Goal: Task Accomplishment & Management: Use online tool/utility

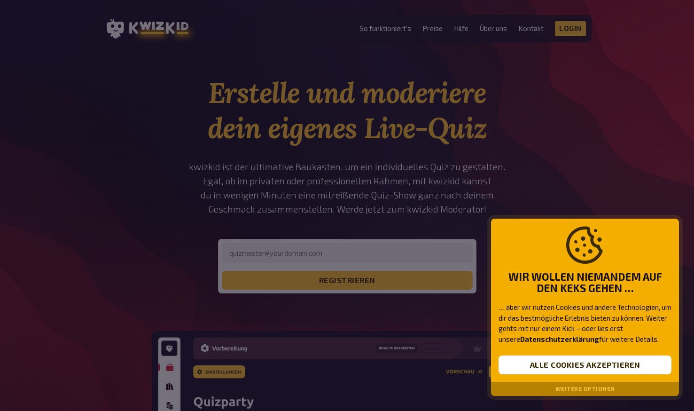
click at [370, 248] on div at bounding box center [347, 205] width 694 height 411
click at [607, 366] on button "Alle Cookies akzeptieren" at bounding box center [585, 364] width 173 height 19
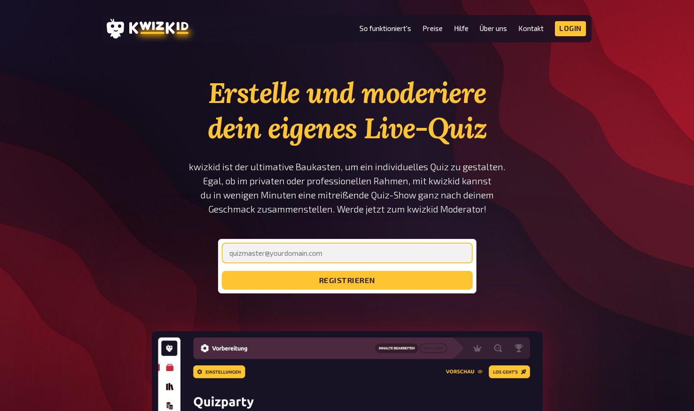
click at [331, 256] on input "email" at bounding box center [347, 252] width 251 height 21
type input "[PERSON_NAME][EMAIL_ADDRESS][DOMAIN_NAME]"
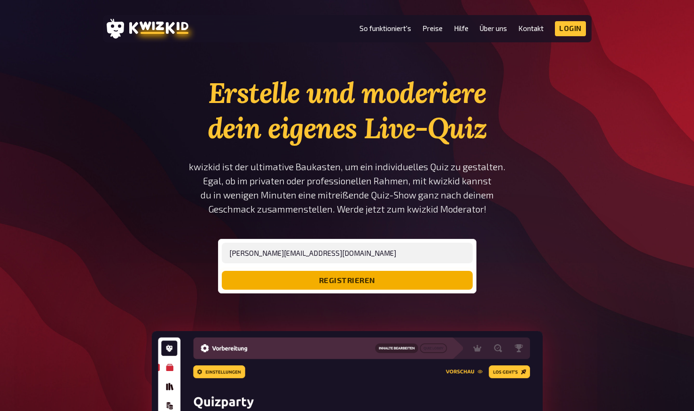
click at [358, 278] on button "registrieren" at bounding box center [347, 280] width 251 height 19
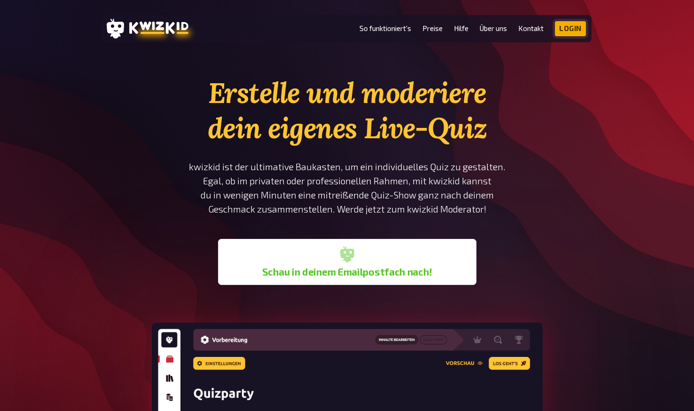
click at [571, 30] on link "Login" at bounding box center [570, 28] width 31 height 15
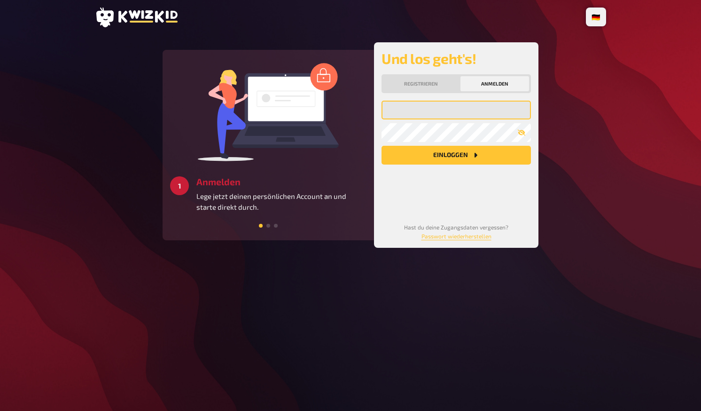
click at [425, 112] on input "email" at bounding box center [456, 110] width 149 height 19
type input "[PERSON_NAME][EMAIL_ADDRESS][DOMAIN_NAME]"
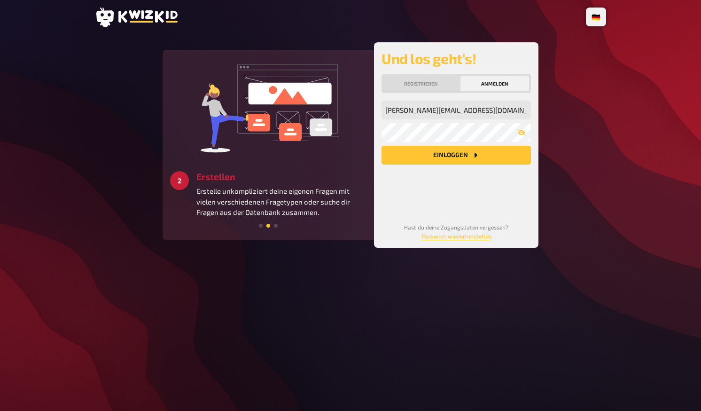
click at [452, 154] on button "Einloggen" at bounding box center [456, 155] width 149 height 19
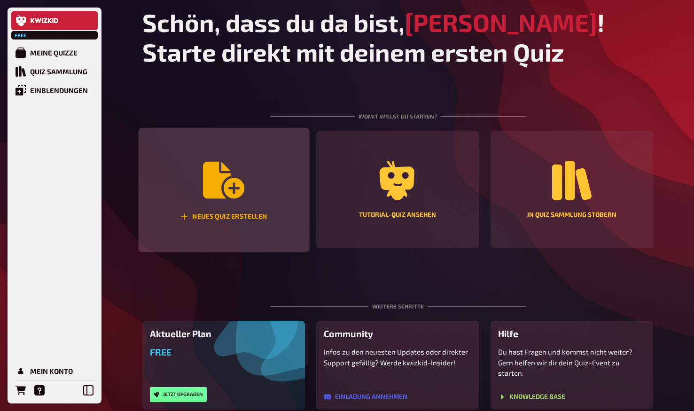
click at [229, 181] on icon "Neues Quiz erstellen" at bounding box center [223, 180] width 41 height 37
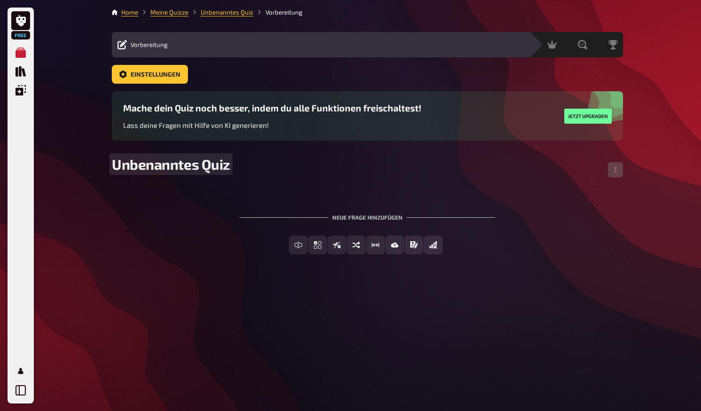
click at [224, 170] on span "Unbenanntes Quiz" at bounding box center [171, 164] width 118 height 17
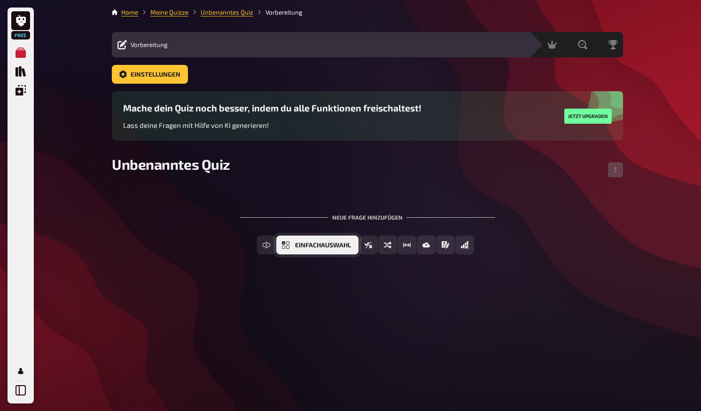
click at [333, 245] on span "Einfachauswahl" at bounding box center [323, 245] width 56 height 7
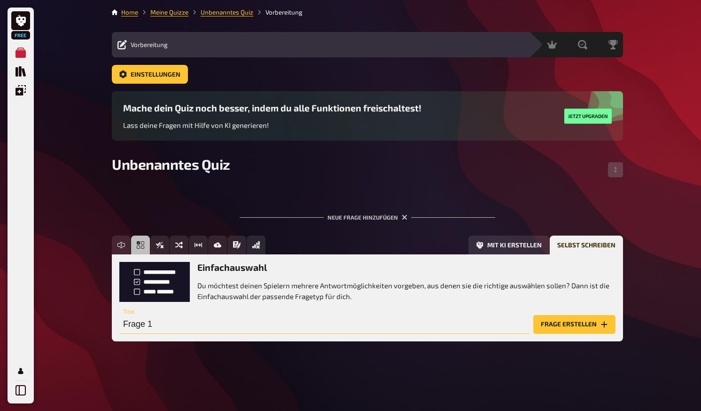
click at [142, 323] on input "Frage 1" at bounding box center [324, 324] width 410 height 19
type input "Wo verlor Ulli ihre Zahnspange?"
click at [588, 322] on button "Frage erstellen" at bounding box center [574, 324] width 82 height 19
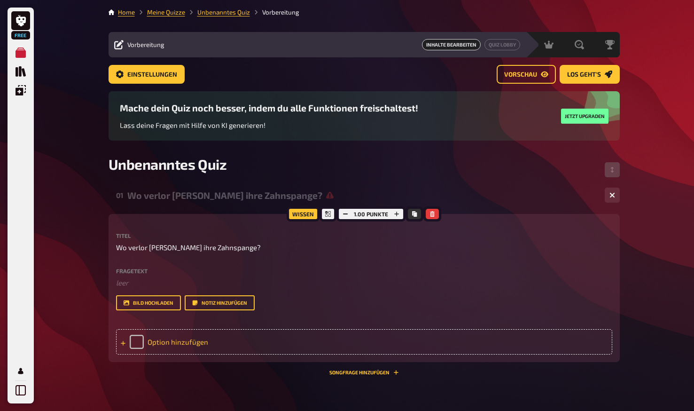
click at [192, 340] on div "Option hinzufügen" at bounding box center [364, 341] width 496 height 25
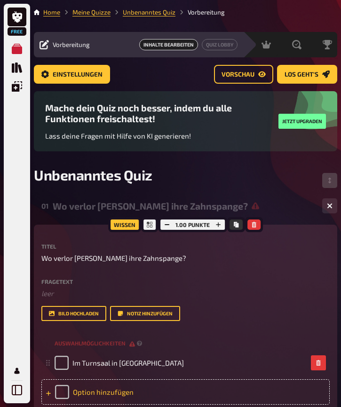
click at [132, 390] on div "Option hinzufügen" at bounding box center [185, 391] width 288 height 25
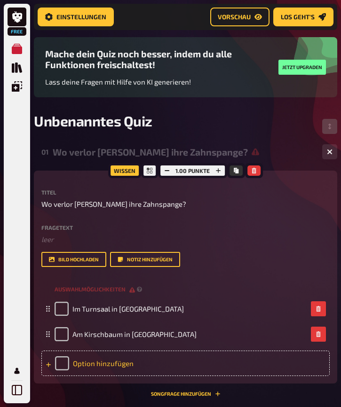
scroll to position [70, 0]
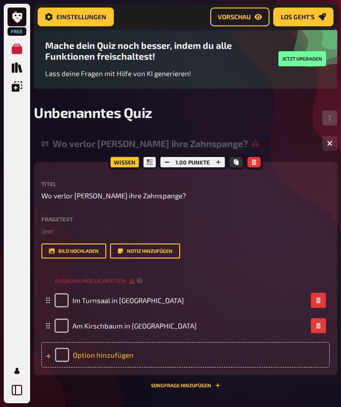
click at [143, 359] on div "Option hinzufügen" at bounding box center [185, 354] width 288 height 25
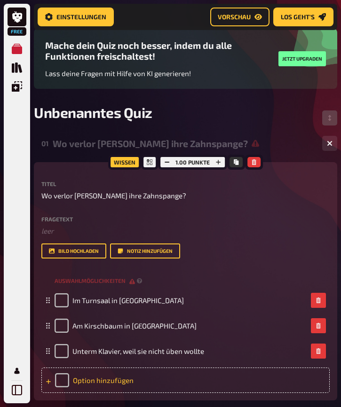
click at [147, 377] on div "Option hinzufügen" at bounding box center [185, 379] width 288 height 25
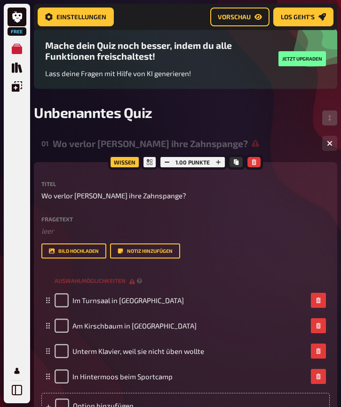
click at [295, 237] on div "Fragetext ﻿ leer Hier hinziehen für Dateiupload Bild hochladen Notiz hinzufügen" at bounding box center [185, 237] width 288 height 43
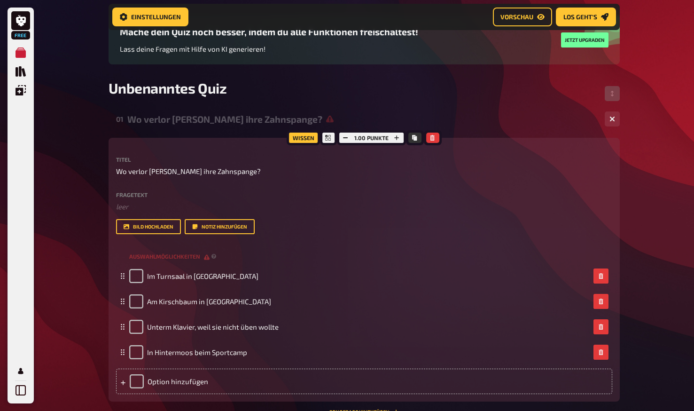
scroll to position [90, 0]
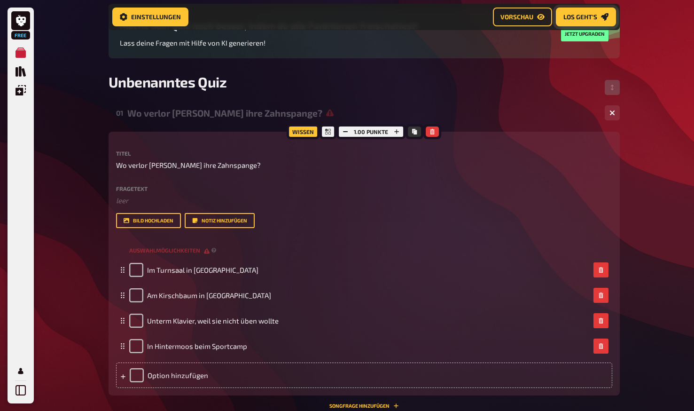
click at [583, 19] on span "Los geht's" at bounding box center [580, 17] width 34 height 7
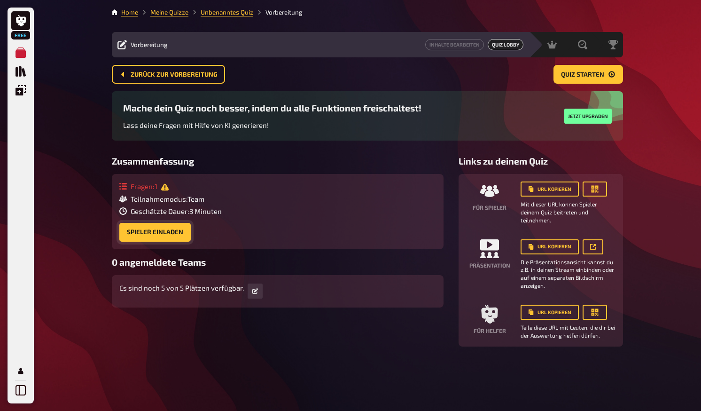
click at [179, 230] on button "Spieler einladen" at bounding box center [154, 232] width 71 height 19
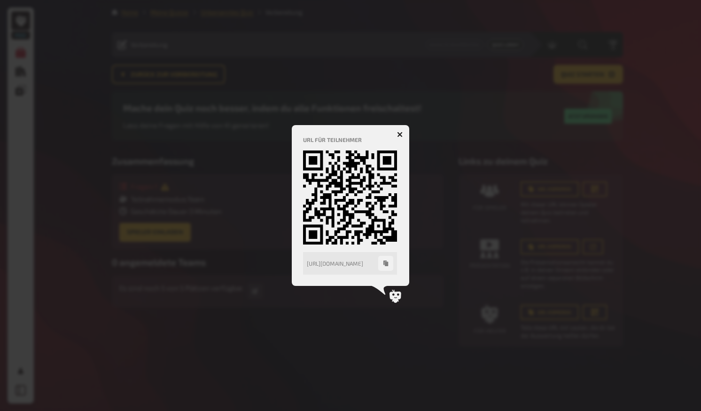
click at [400, 133] on icon "button" at bounding box center [400, 135] width 6 height 6
